Goal: Find specific page/section: Find specific page/section

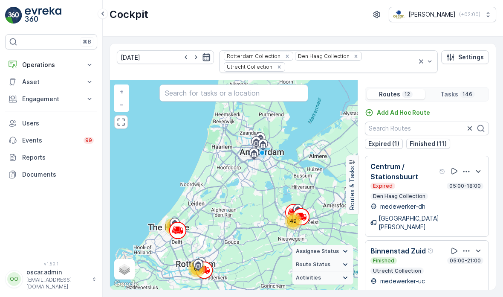
click at [202, 58] on icon "button" at bounding box center [206, 57] width 9 height 9
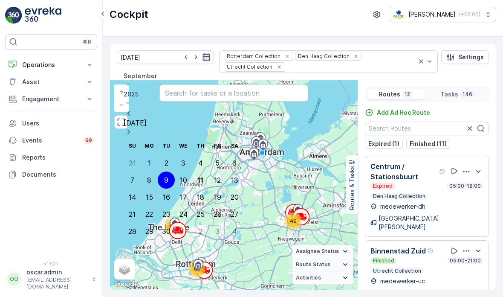
click at [202, 58] on icon "button" at bounding box center [206, 57] width 9 height 9
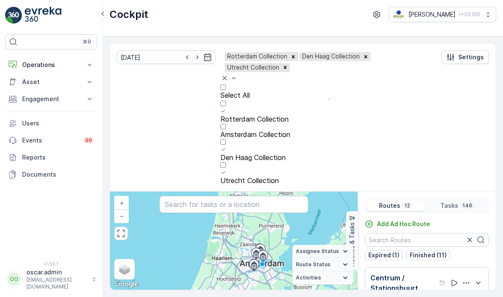
click at [220, 130] on div "Amsterdam Collection" at bounding box center [328, 134] width 217 height 8
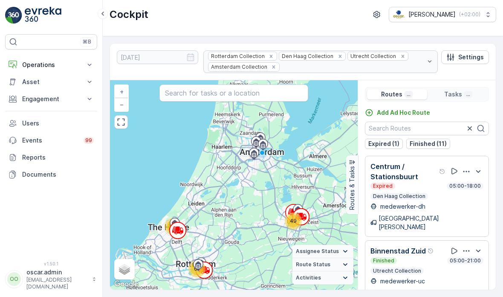
click at [224, 19] on div "Cockpit [PERSON_NAME] ( +02:00 )" at bounding box center [302, 14] width 386 height 15
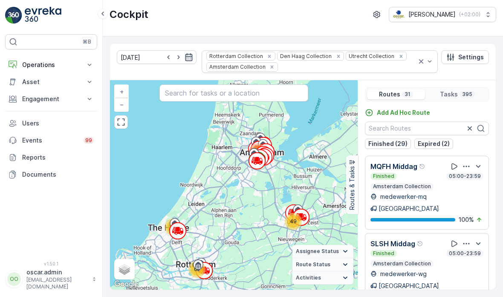
click at [184, 59] on icon "button" at bounding box center [188, 57] width 9 height 9
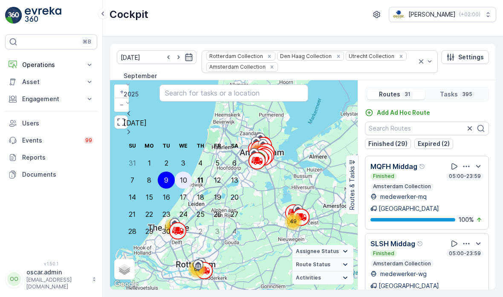
click at [180, 176] on div "10" at bounding box center [183, 180] width 7 height 8
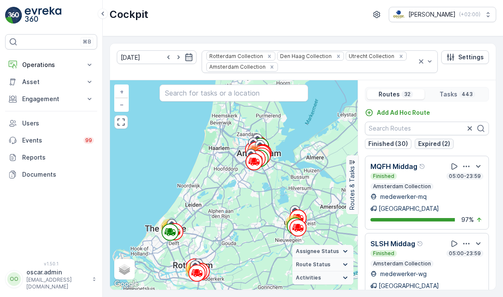
click at [440, 146] on p "Expired (2)" at bounding box center [434, 143] width 32 height 9
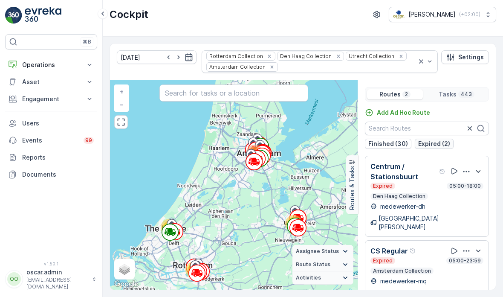
click at [440, 146] on p "Expired (2)" at bounding box center [434, 143] width 32 height 9
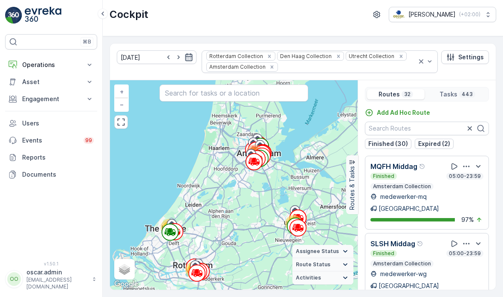
click at [184, 58] on icon "button" at bounding box center [188, 57] width 9 height 9
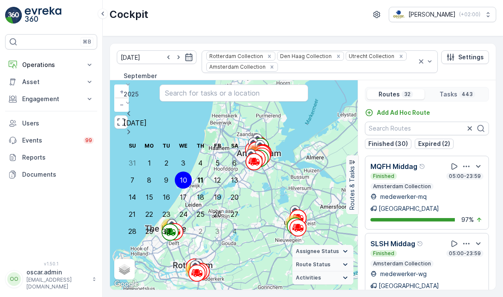
click at [197, 176] on div "11" at bounding box center [200, 180] width 6 height 8
type input "[DATE]"
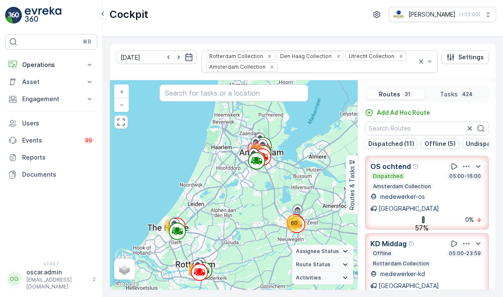
click at [144, 31] on div "Cockpit [PERSON_NAME] ( +02:00 )" at bounding box center [303, 18] width 400 height 36
click at [103, 12] on icon at bounding box center [102, 14] width 3 height 4
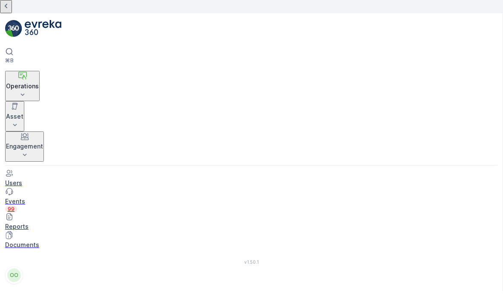
click at [7, 9] on icon at bounding box center [6, 6] width 3 height 5
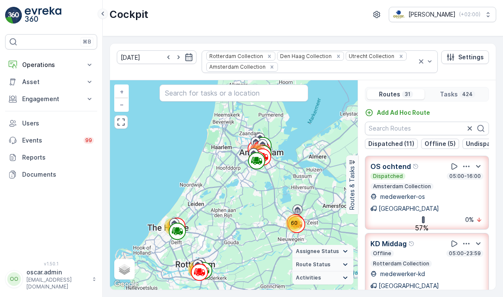
click at [28, 14] on img at bounding box center [43, 15] width 37 height 17
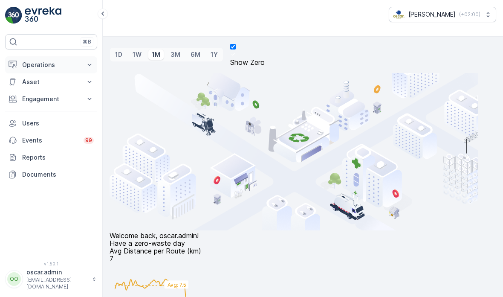
click at [28, 69] on button "Operations" at bounding box center [51, 64] width 92 height 17
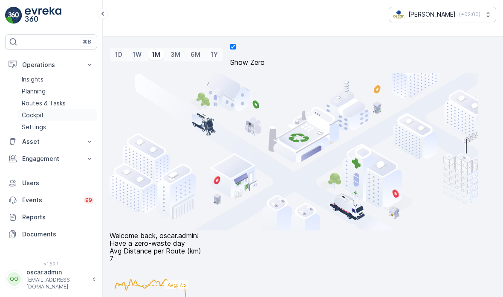
click at [23, 116] on p "Cockpit" at bounding box center [33, 115] width 22 height 9
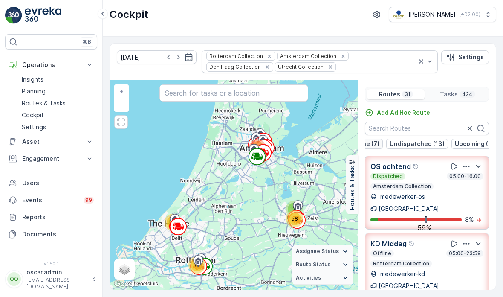
scroll to position [0, 79]
click at [415, 143] on p "Undispatched (13)" at bounding box center [412, 143] width 55 height 9
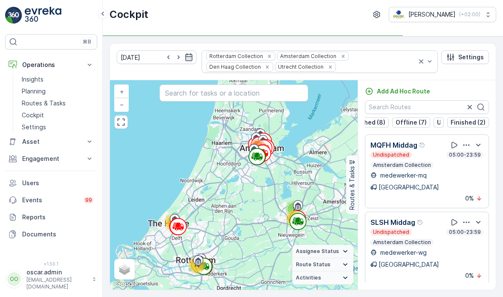
scroll to position [0, 73]
click at [36, 182] on p "Users" at bounding box center [58, 182] width 72 height 9
